Goal: Find specific page/section: Find specific page/section

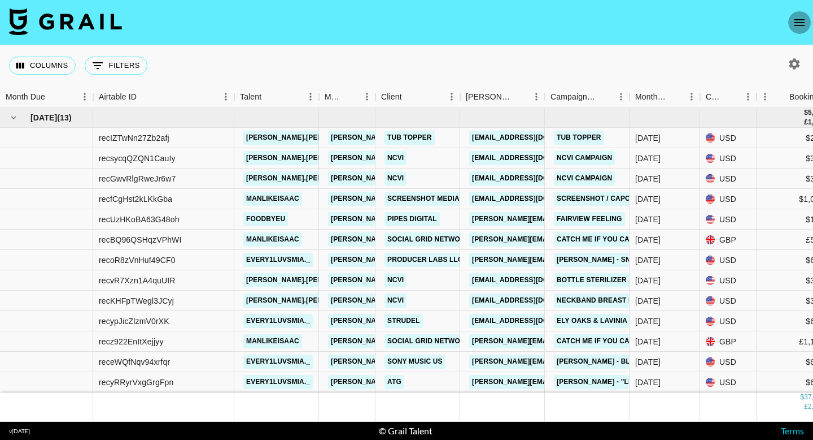
click at [791, 28] on button "open drawer" at bounding box center [800, 22] width 23 height 23
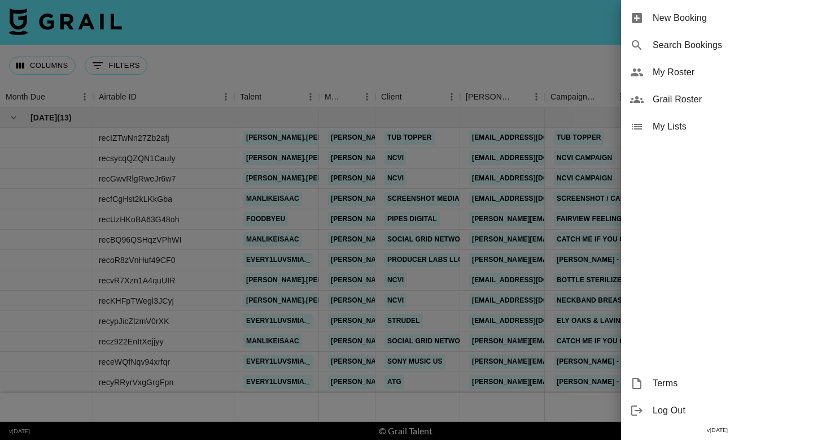
click at [645, 75] on div "My Roster" at bounding box center [717, 72] width 192 height 27
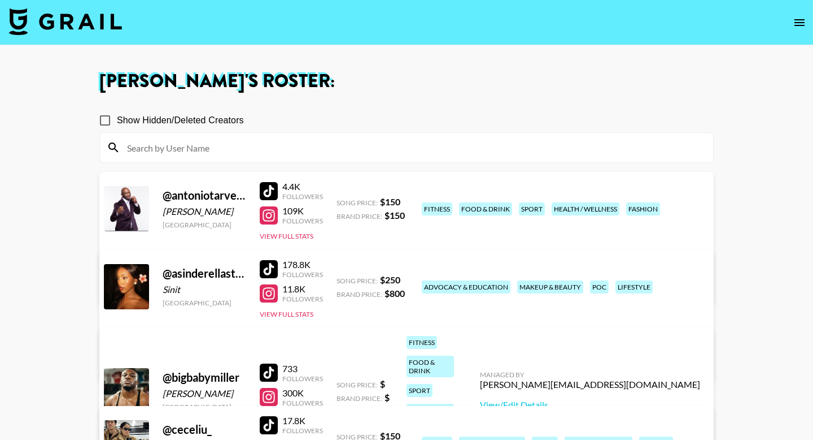
click at [802, 18] on icon "open drawer" at bounding box center [800, 23] width 14 height 14
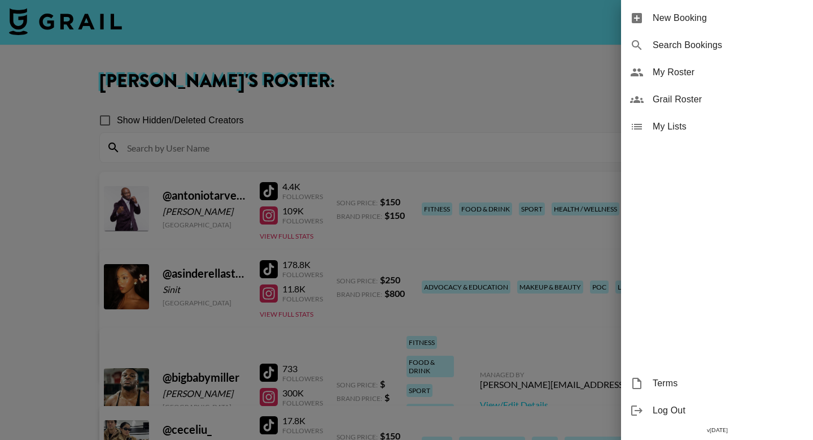
click at [699, 105] on span "Grail Roster" at bounding box center [728, 100] width 151 height 14
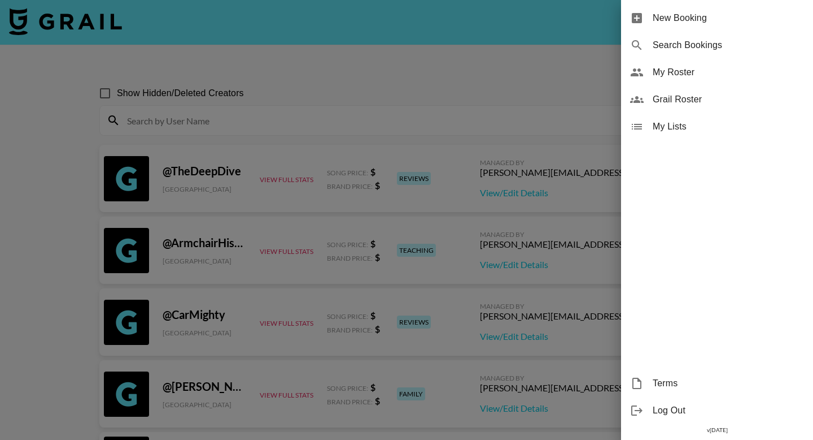
click at [341, 110] on div at bounding box center [406, 220] width 813 height 440
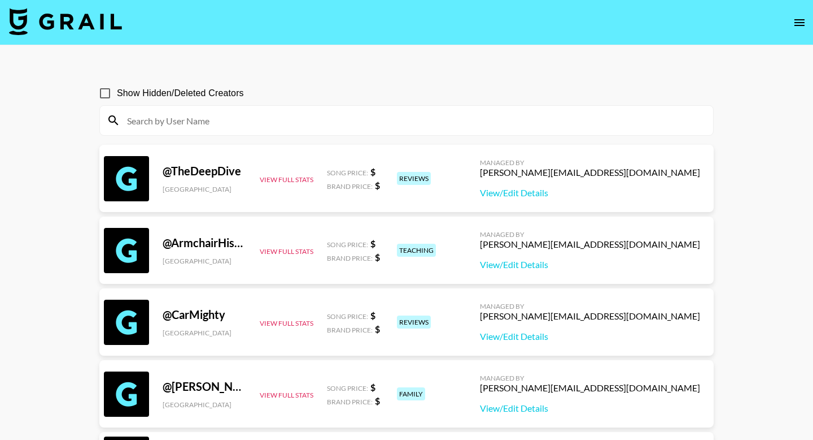
click at [341, 127] on input at bounding box center [413, 120] width 586 height 18
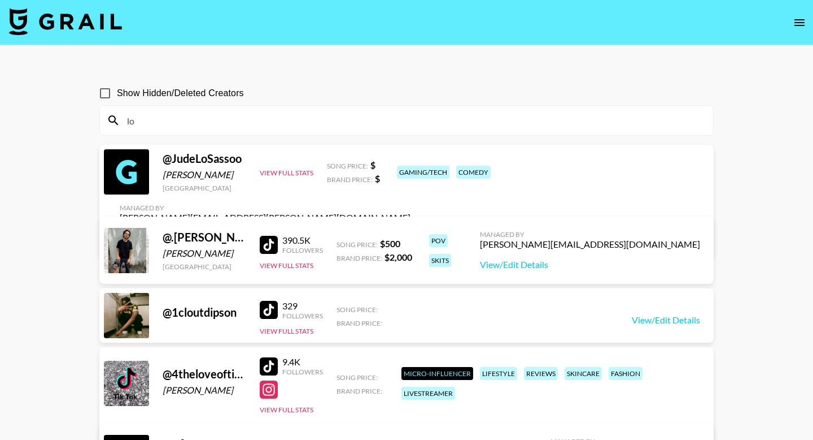
type input "l"
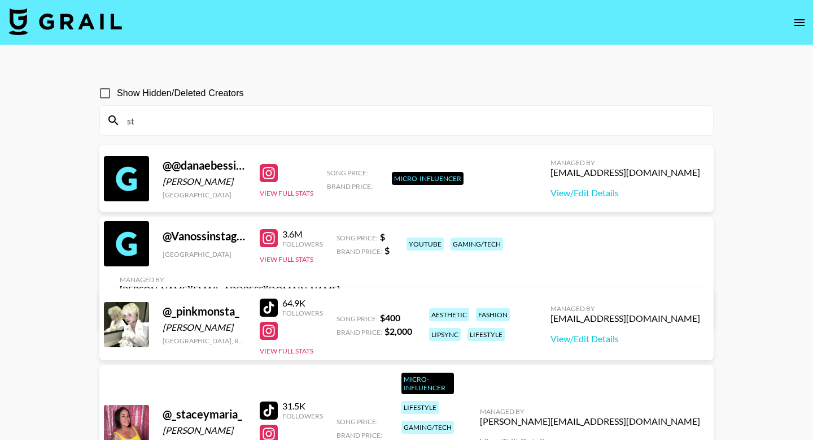
type input "s"
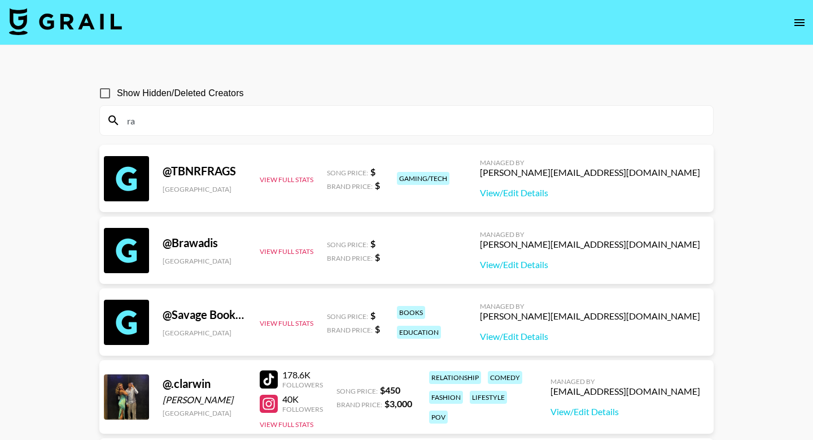
type input "r"
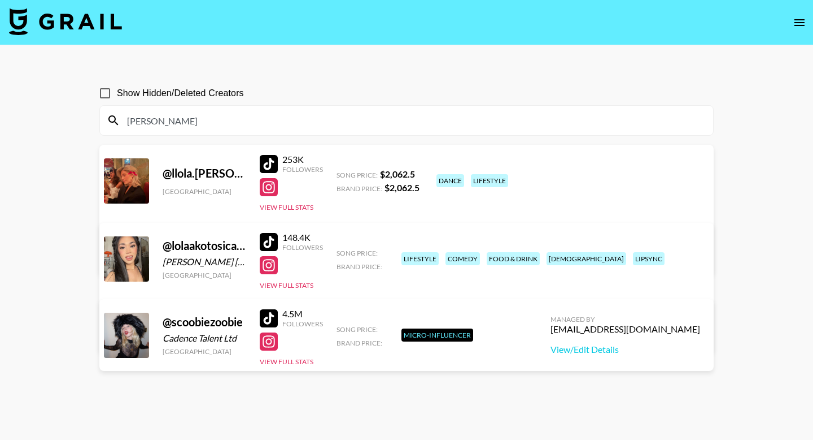
click at [276, 316] on div at bounding box center [269, 318] width 18 height 18
click at [283, 117] on input "lola" at bounding box center [413, 120] width 586 height 18
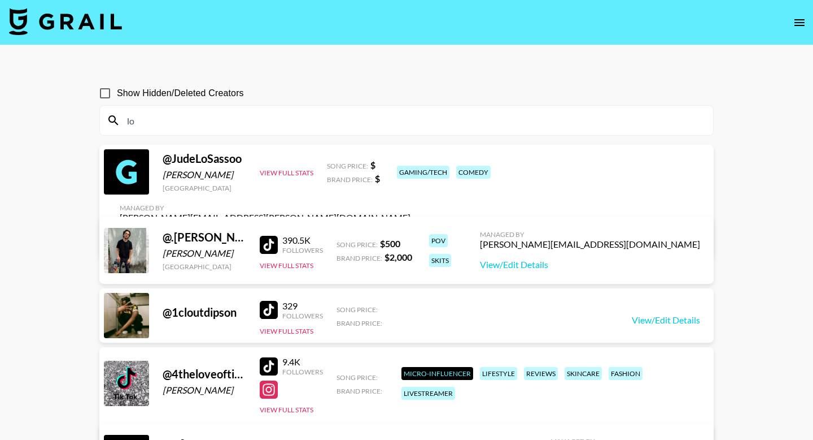
type input "l"
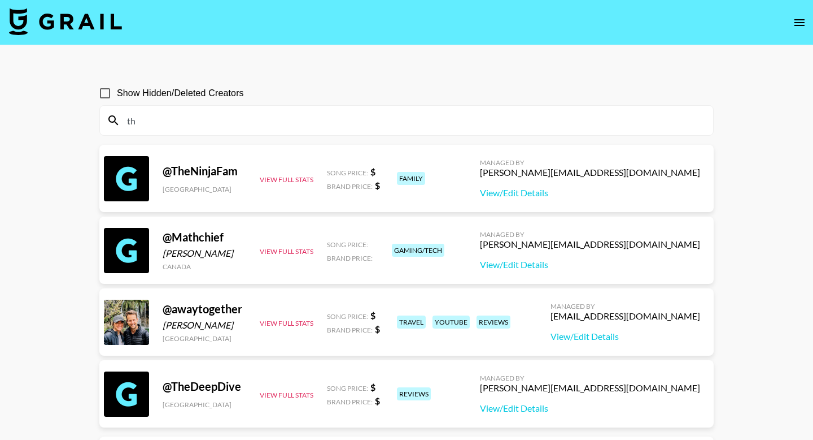
type input "t"
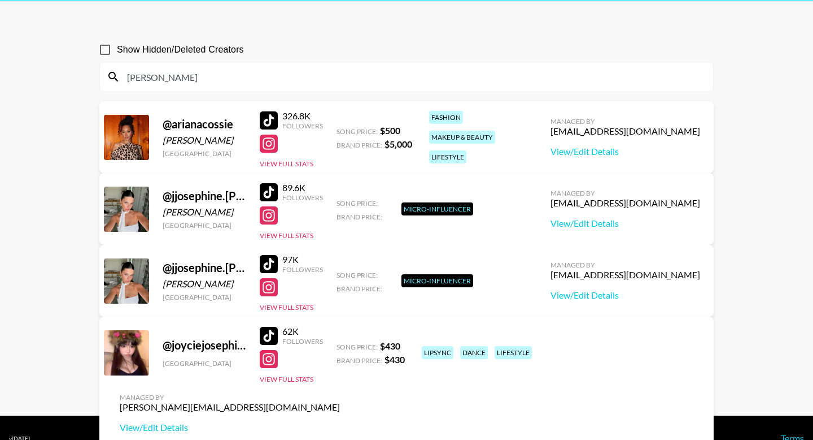
scroll to position [64, 0]
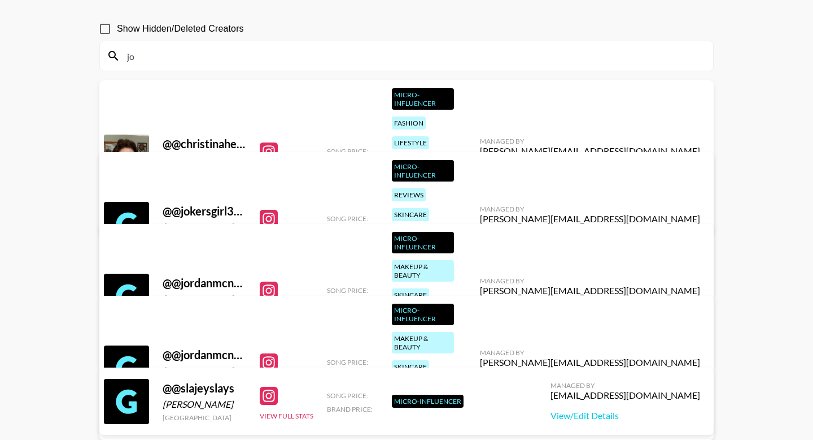
type input "j"
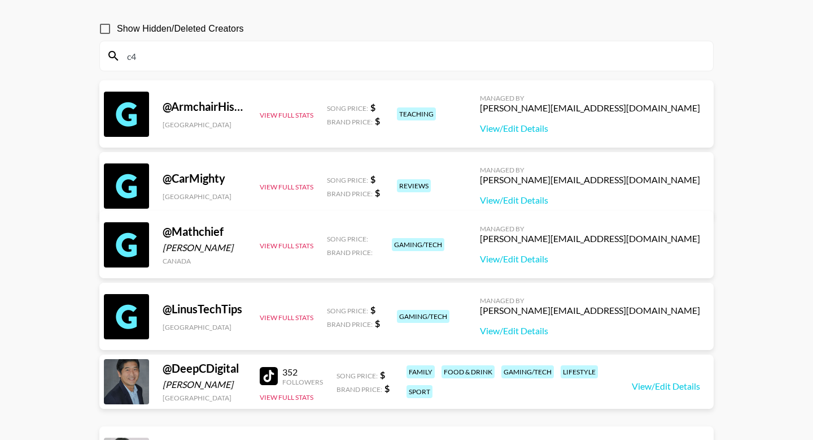
scroll to position [54, 0]
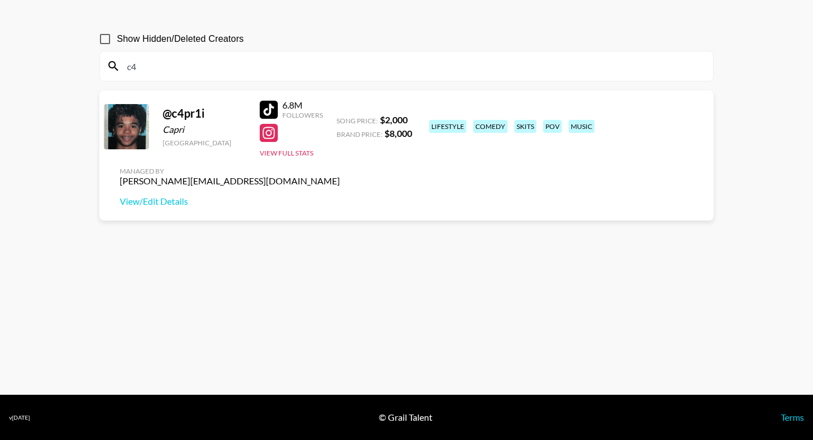
type input "c"
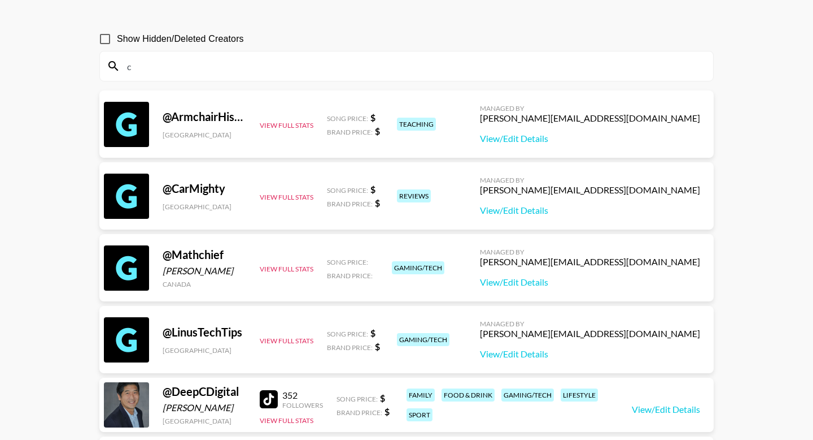
scroll to position [64, 0]
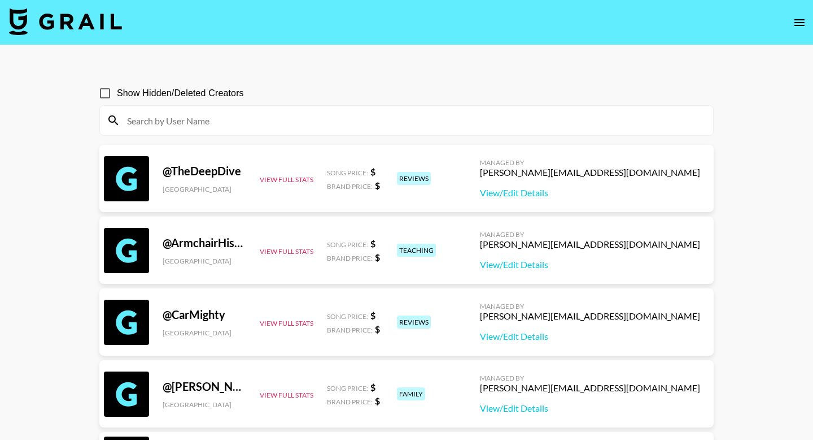
click at [364, 116] on input at bounding box center [413, 120] width 586 height 18
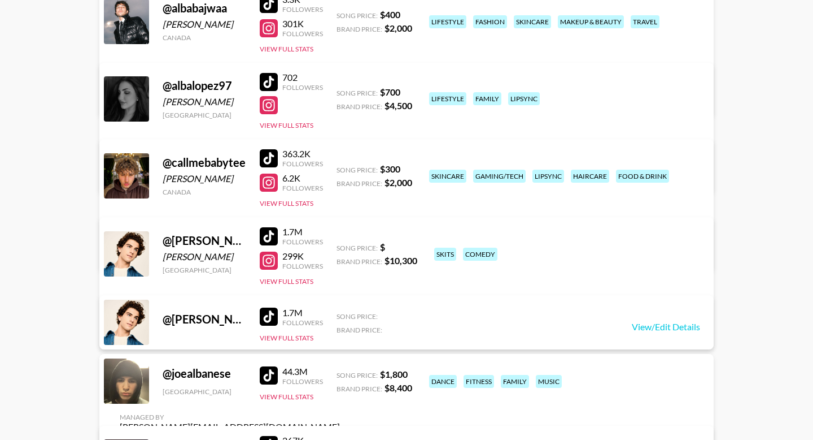
scroll to position [80, 0]
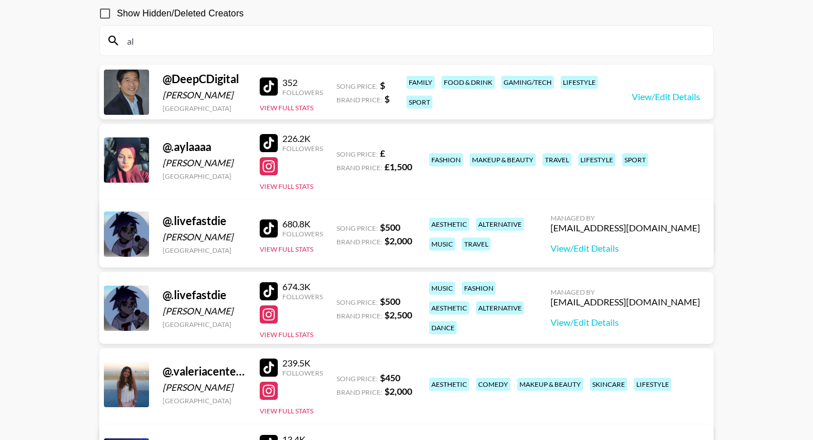
type input "a"
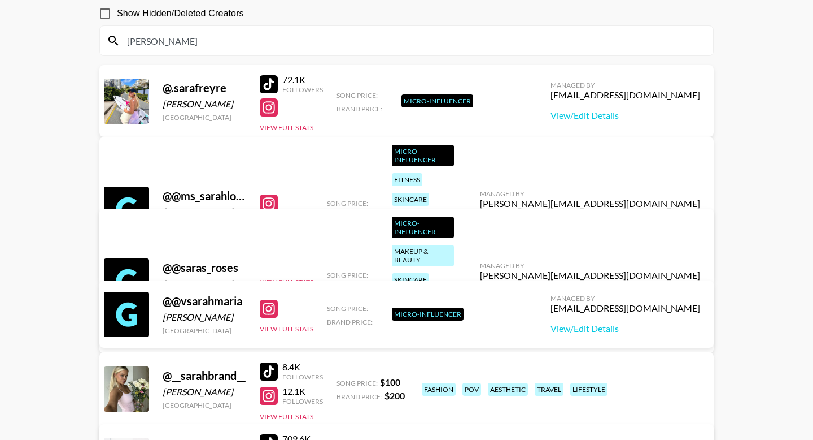
scroll to position [54, 0]
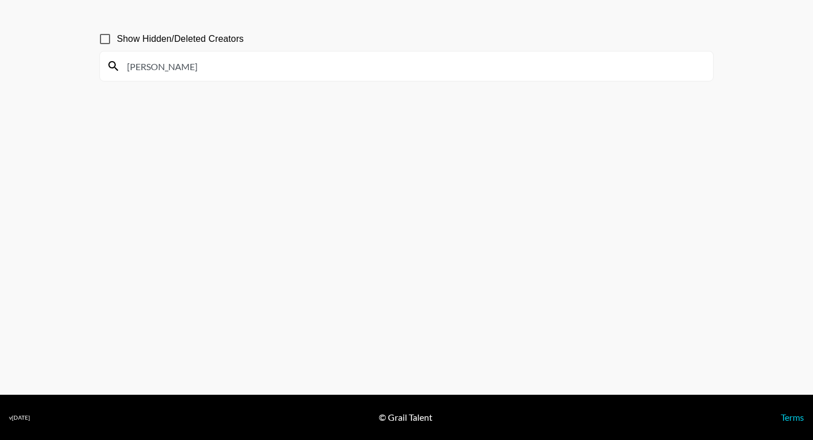
type input "sarat"
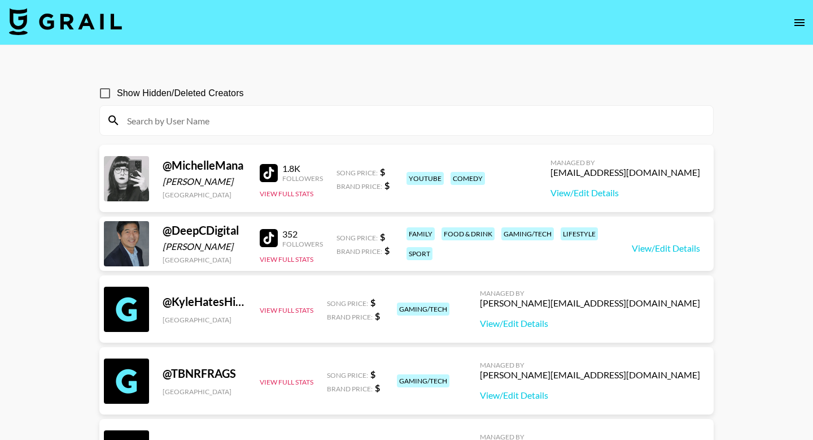
click at [288, 126] on input at bounding box center [413, 120] width 586 height 18
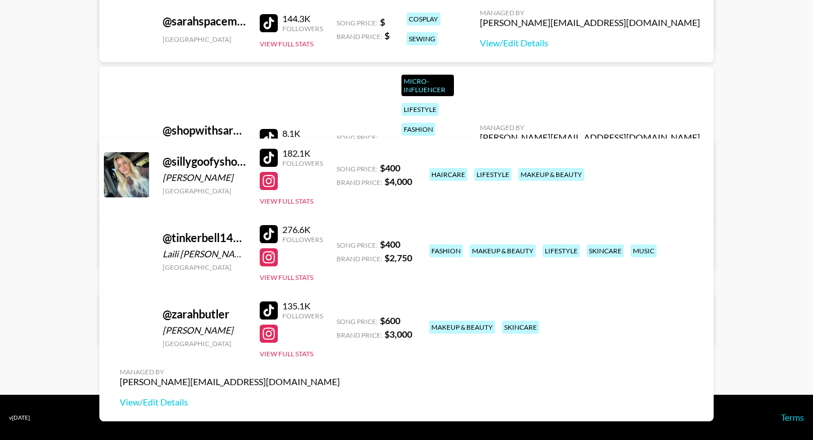
scroll to position [115, 0]
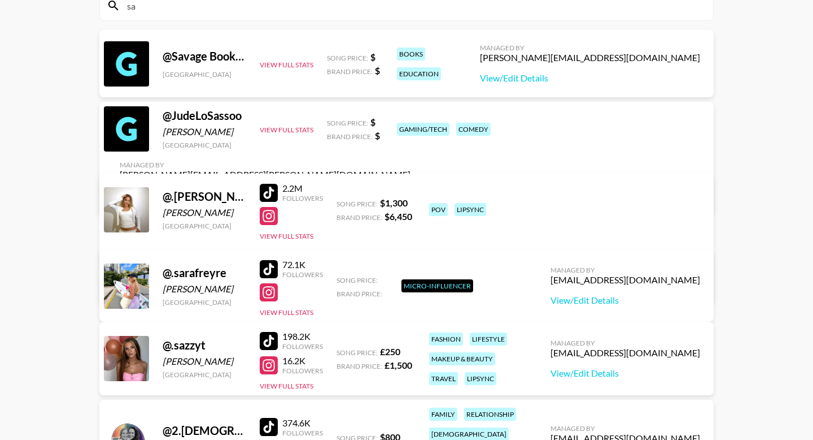
type input "s"
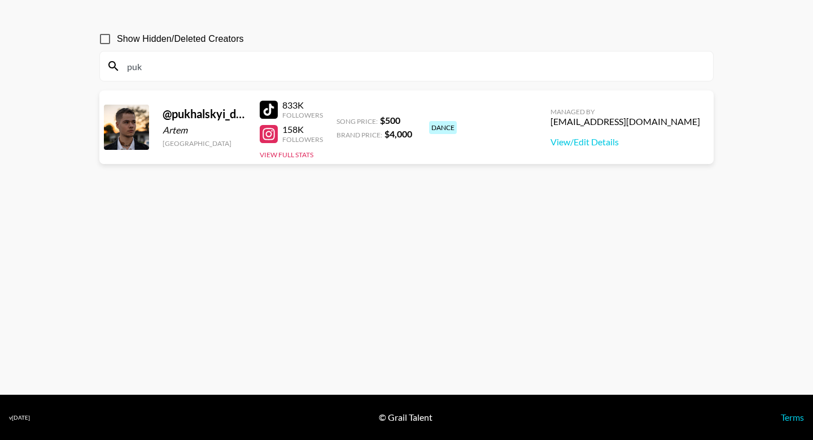
scroll to position [54, 0]
type input "p"
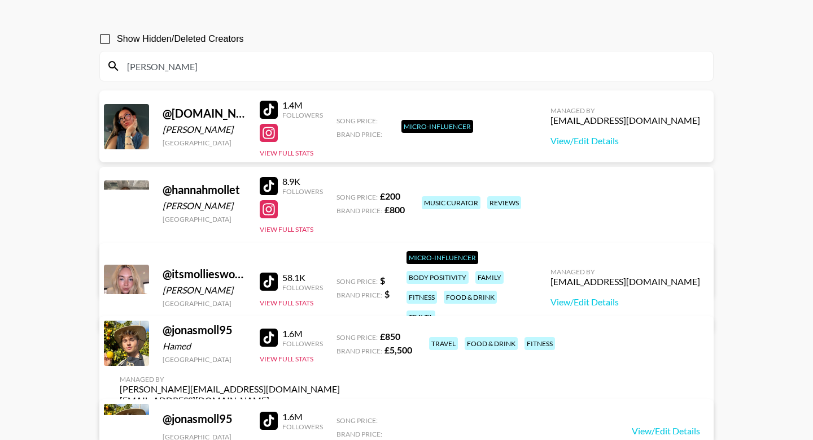
scroll to position [115, 0]
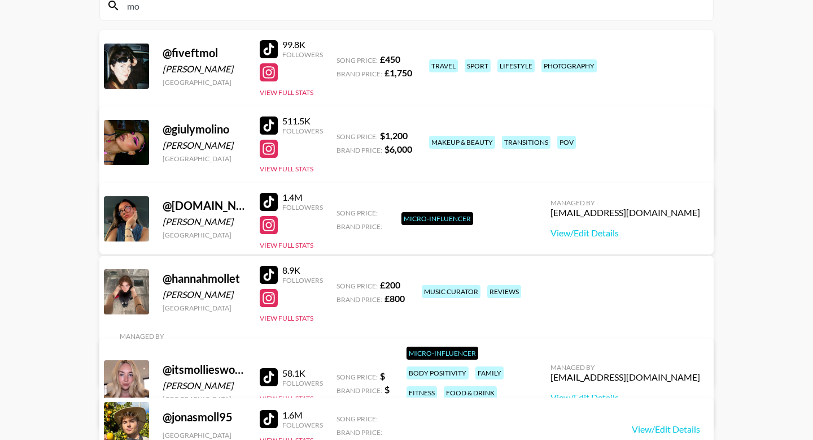
type input "m"
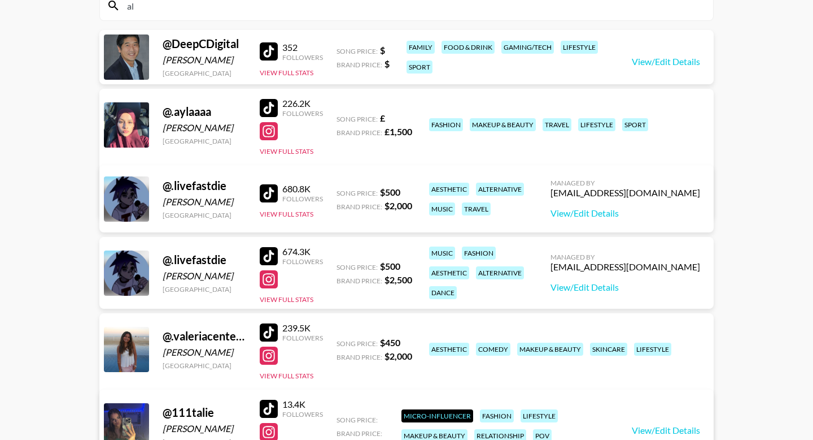
type input "a"
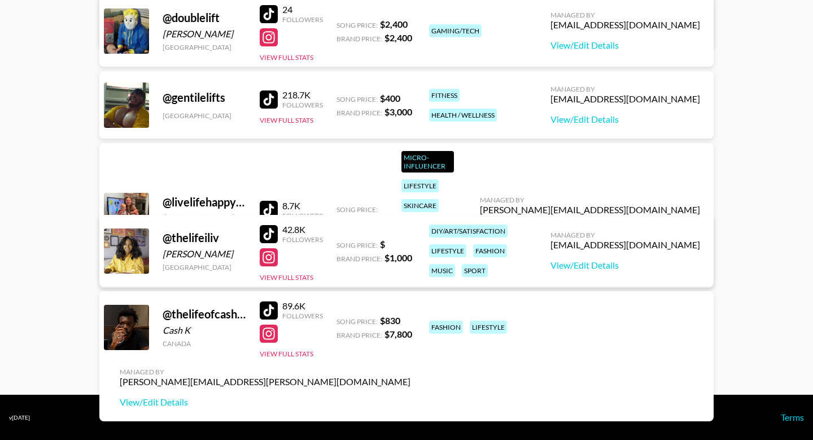
scroll to position [0, 0]
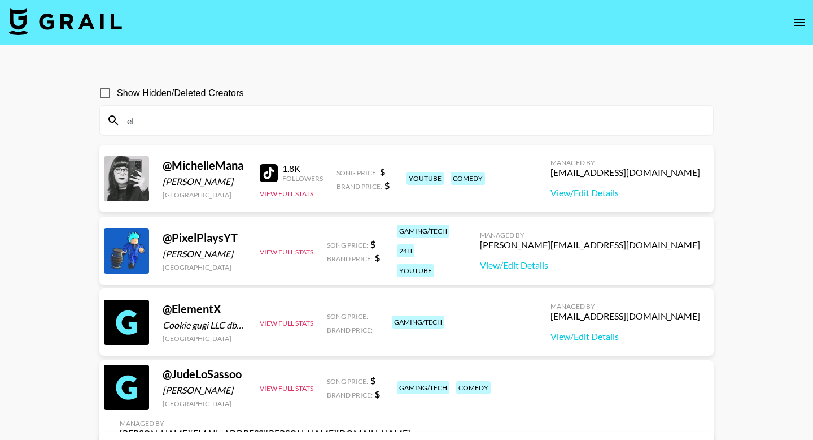
type input "e"
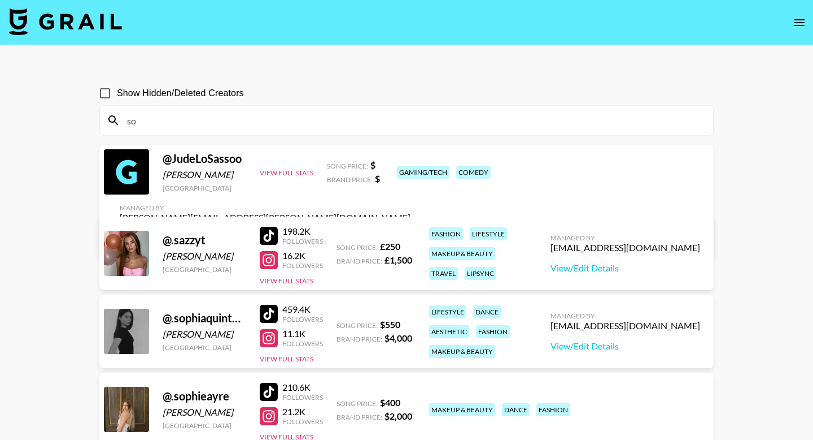
type input "s"
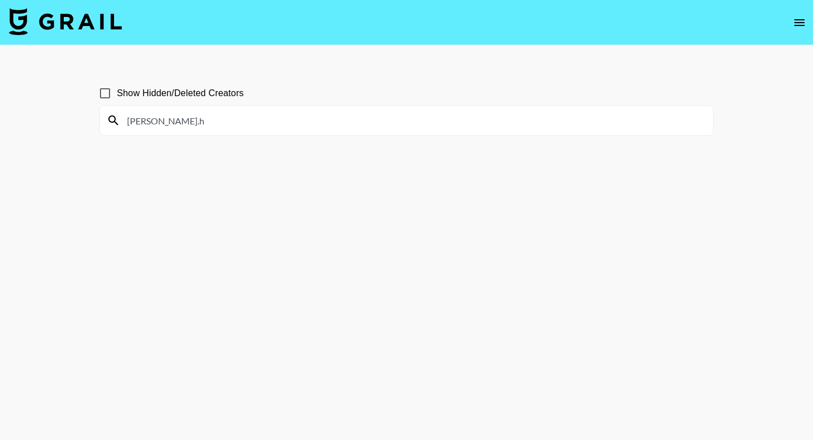
type input "[PERSON_NAME].h"
